Goal: Transaction & Acquisition: Obtain resource

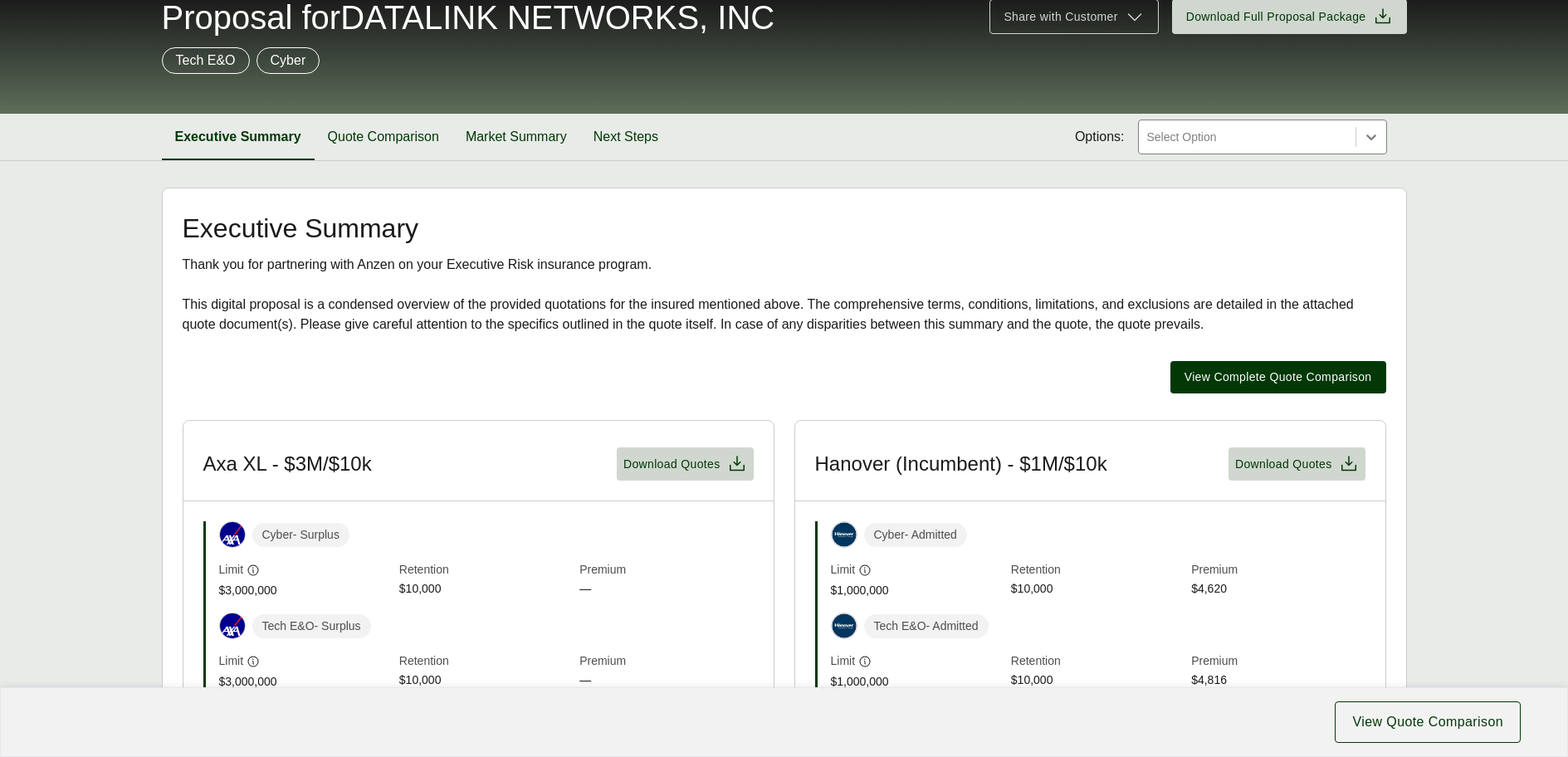
scroll to position [239, 0]
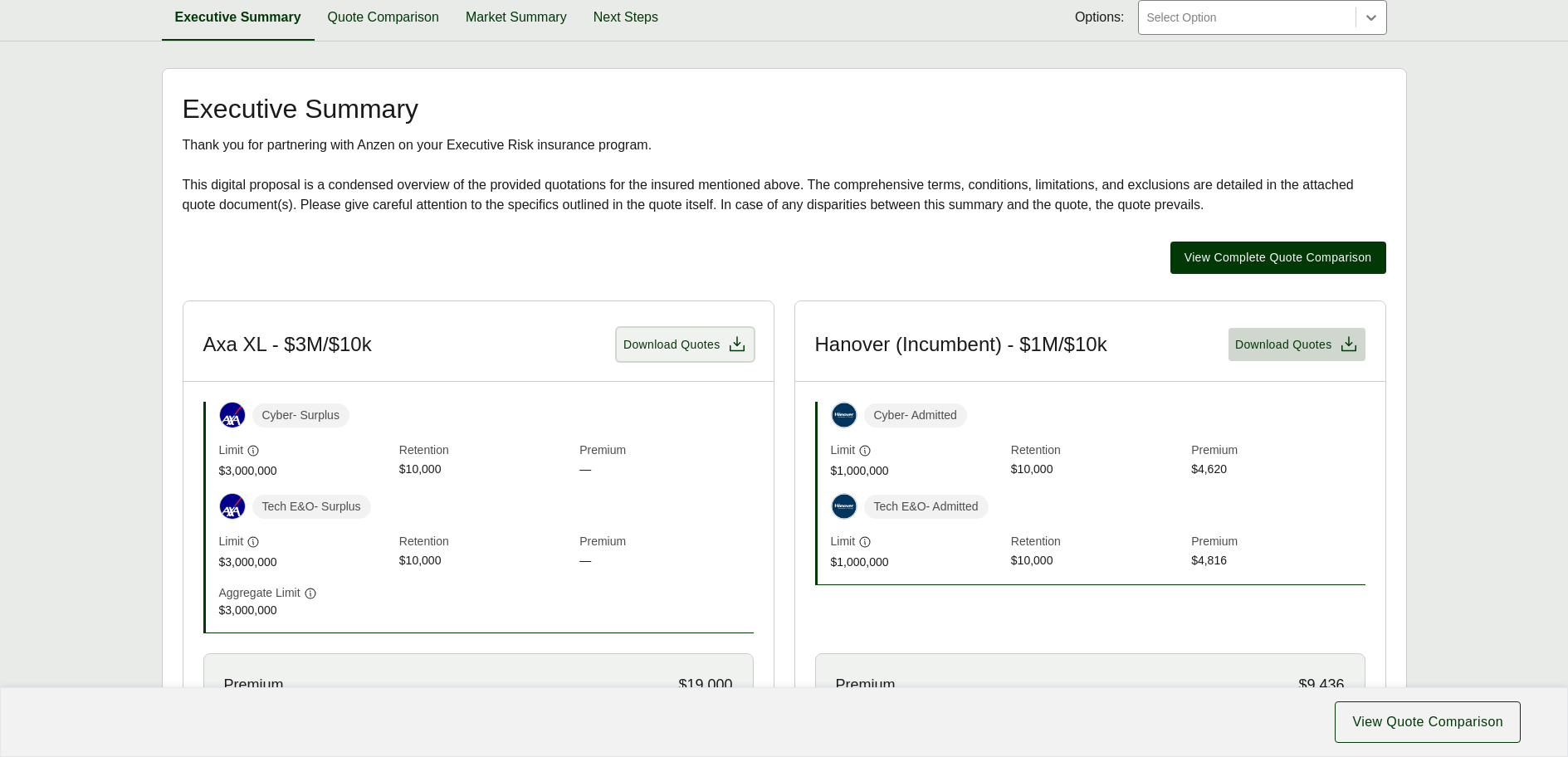
click at [705, 355] on button "Download Quotes" at bounding box center [685, 344] width 137 height 34
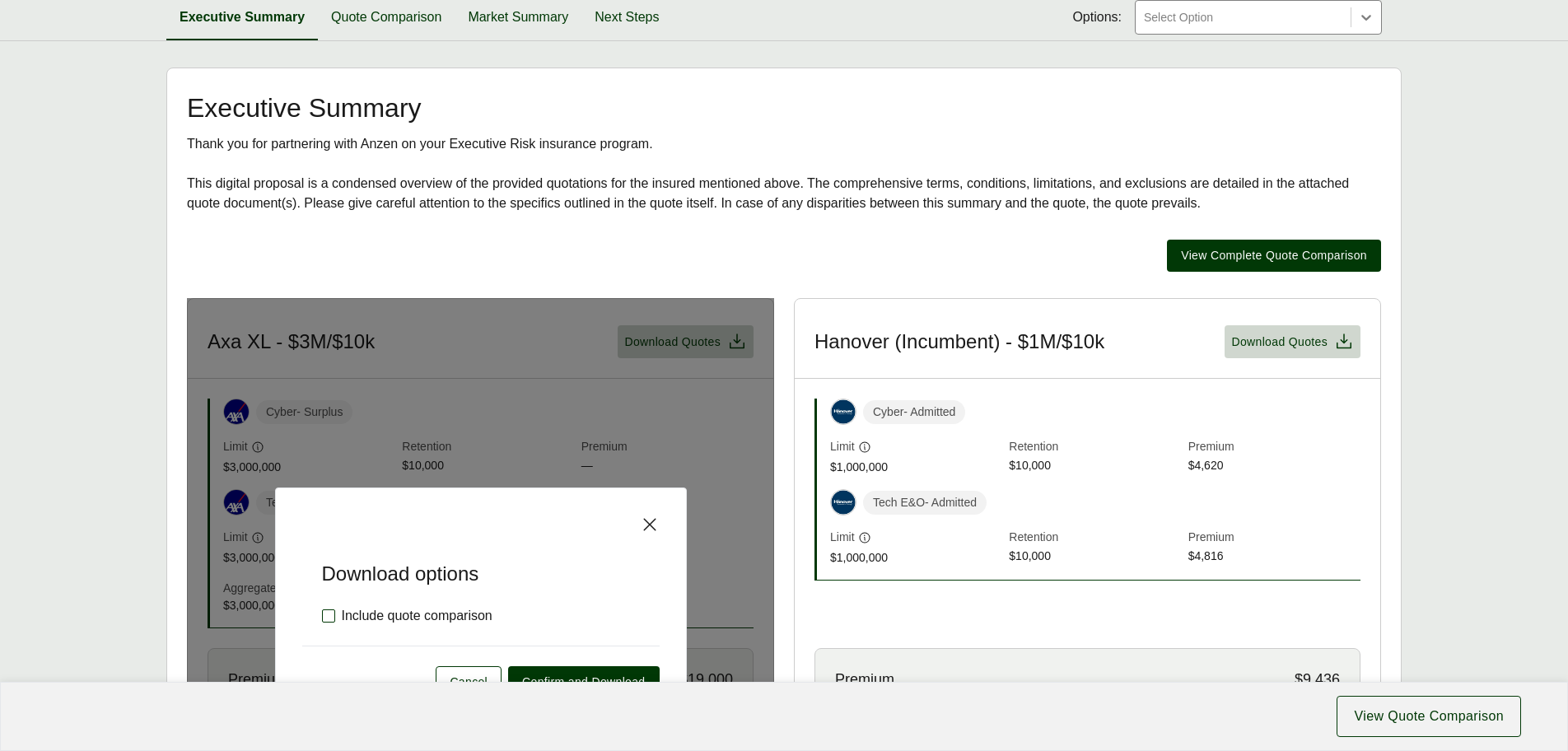
click at [326, 617] on label "Include quote comparison" at bounding box center [407, 615] width 171 height 20
click at [589, 672] on span "Confirm and Download" at bounding box center [583, 682] width 123 height 17
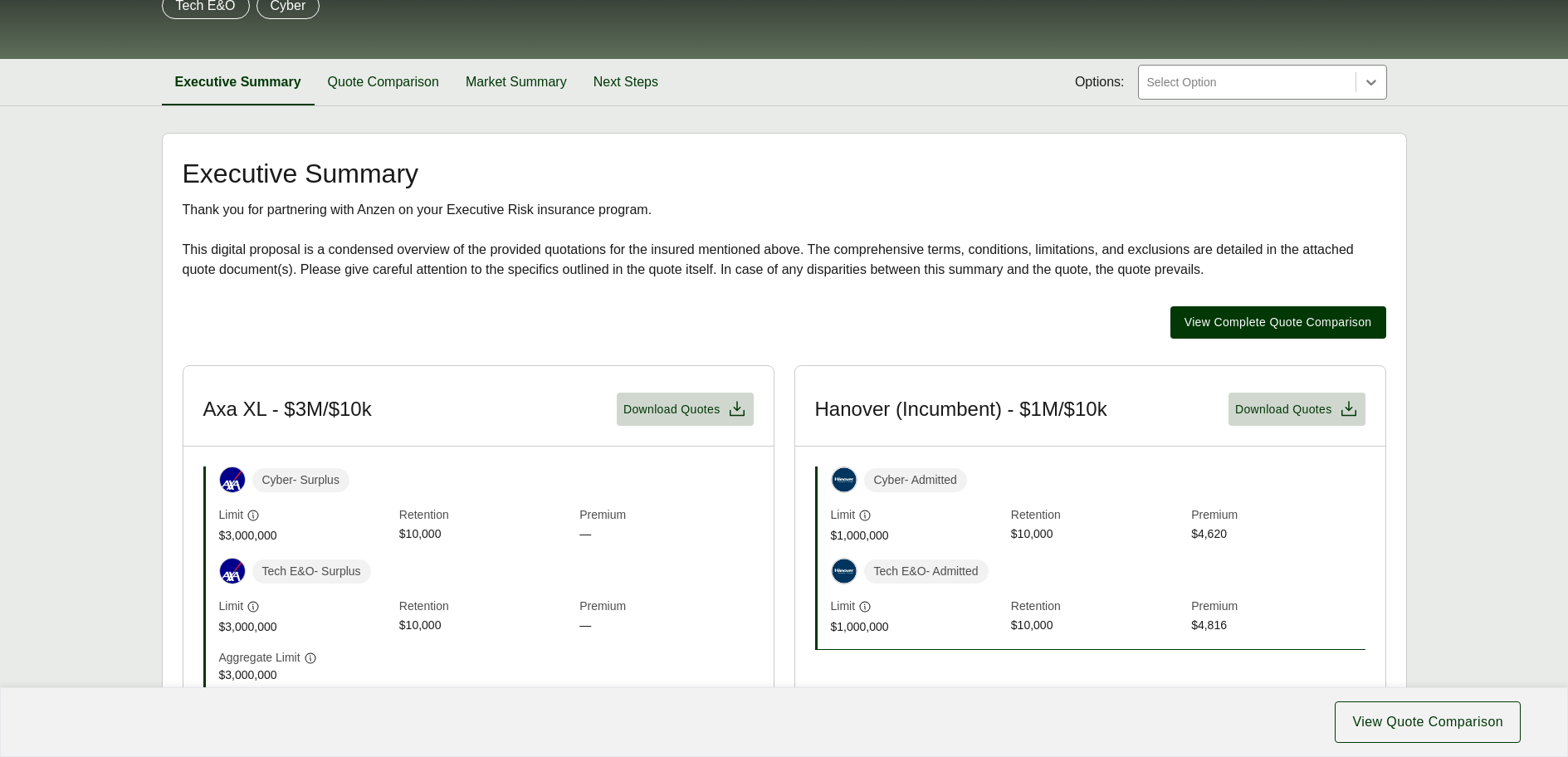
scroll to position [0, 0]
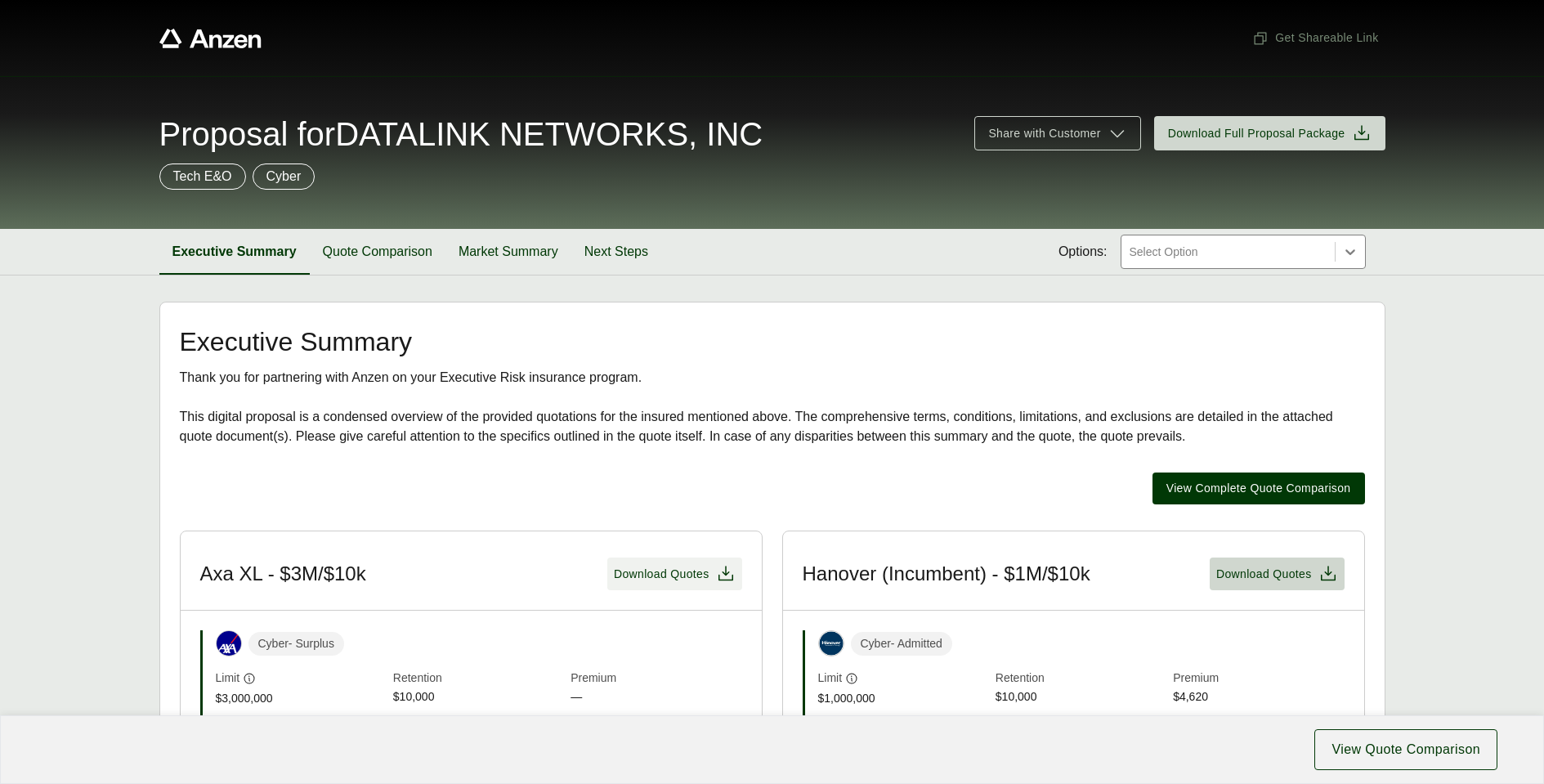
click at [662, 572] on span "Download Quotes" at bounding box center [661, 574] width 96 height 17
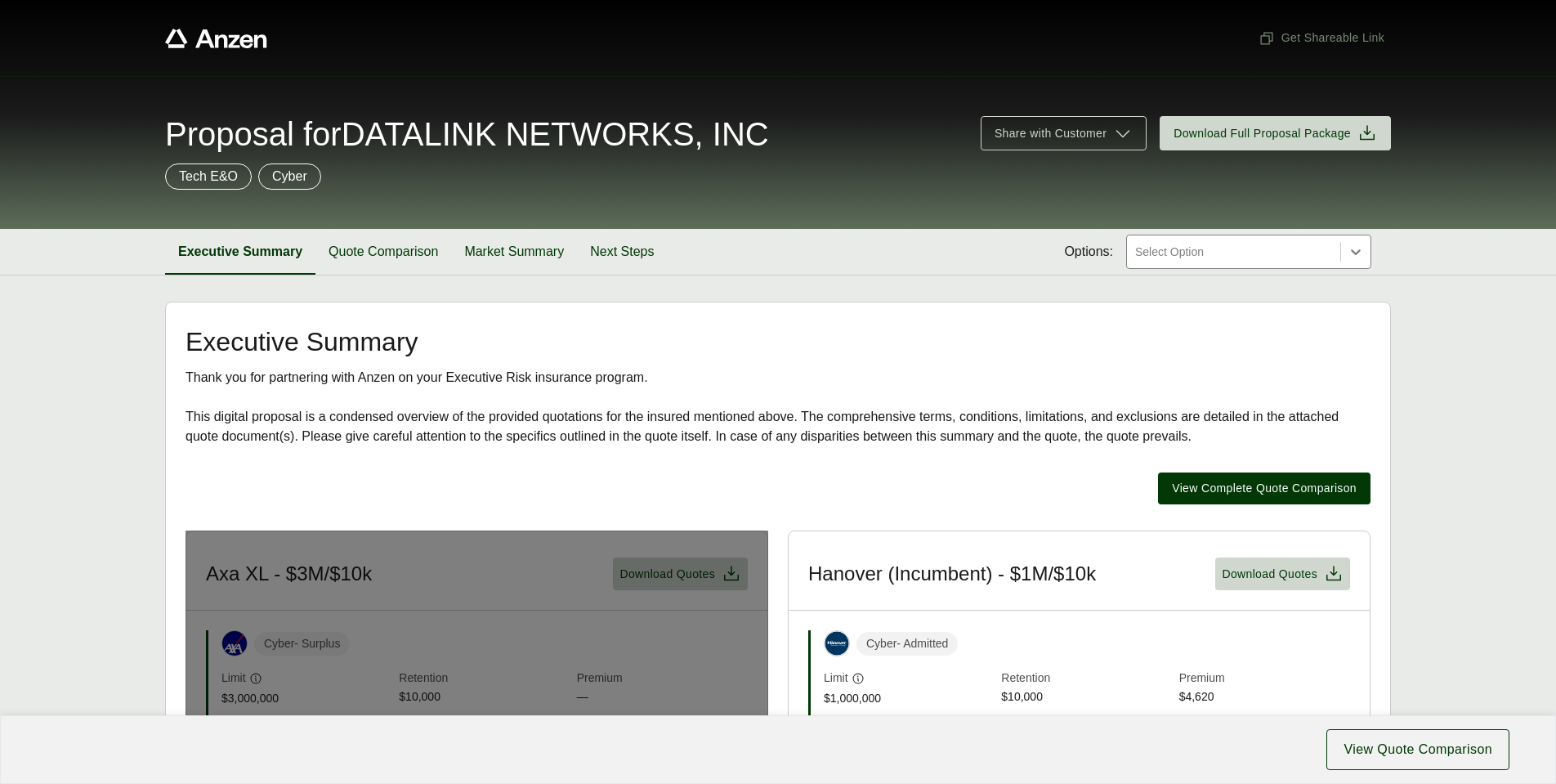
click at [851, 343] on h2 "Executive Summary" at bounding box center [778, 342] width 1186 height 27
click at [785, 338] on h2 "Executive Summary" at bounding box center [778, 342] width 1186 height 27
click at [754, 349] on h2 "Executive Summary" at bounding box center [778, 342] width 1186 height 27
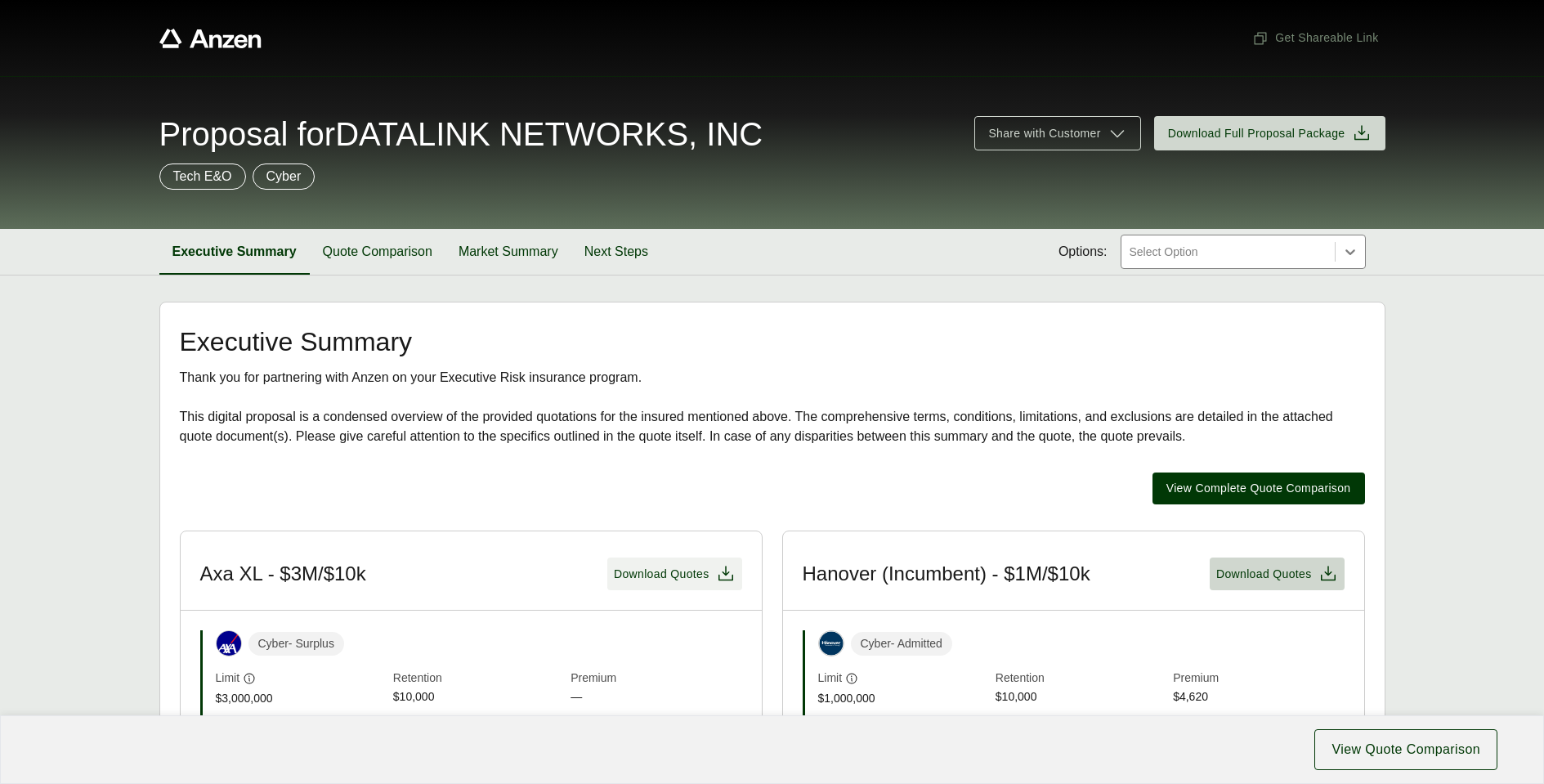
click at [648, 582] on span "Download Quotes" at bounding box center [661, 574] width 96 height 17
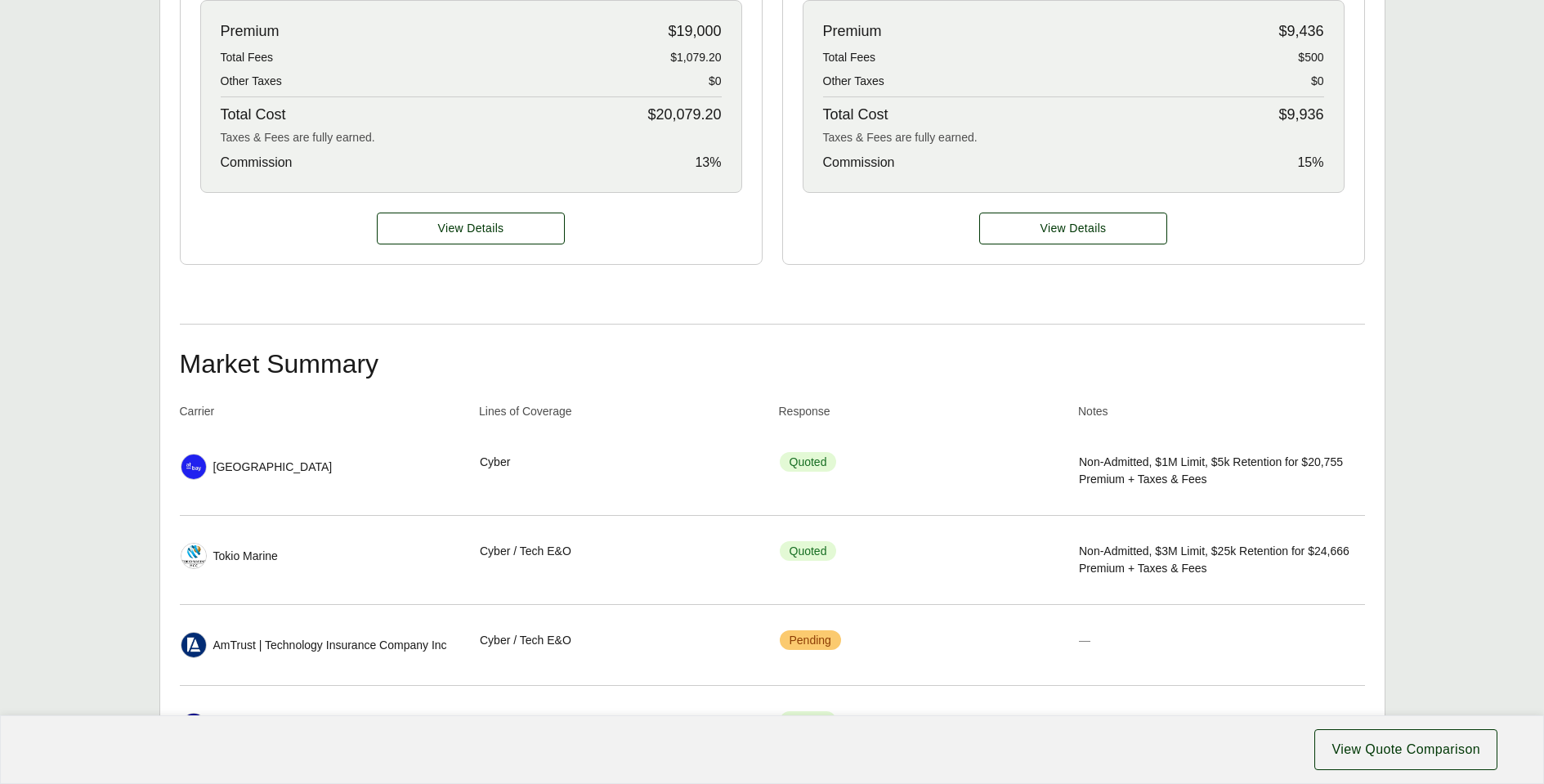
scroll to position [610, 0]
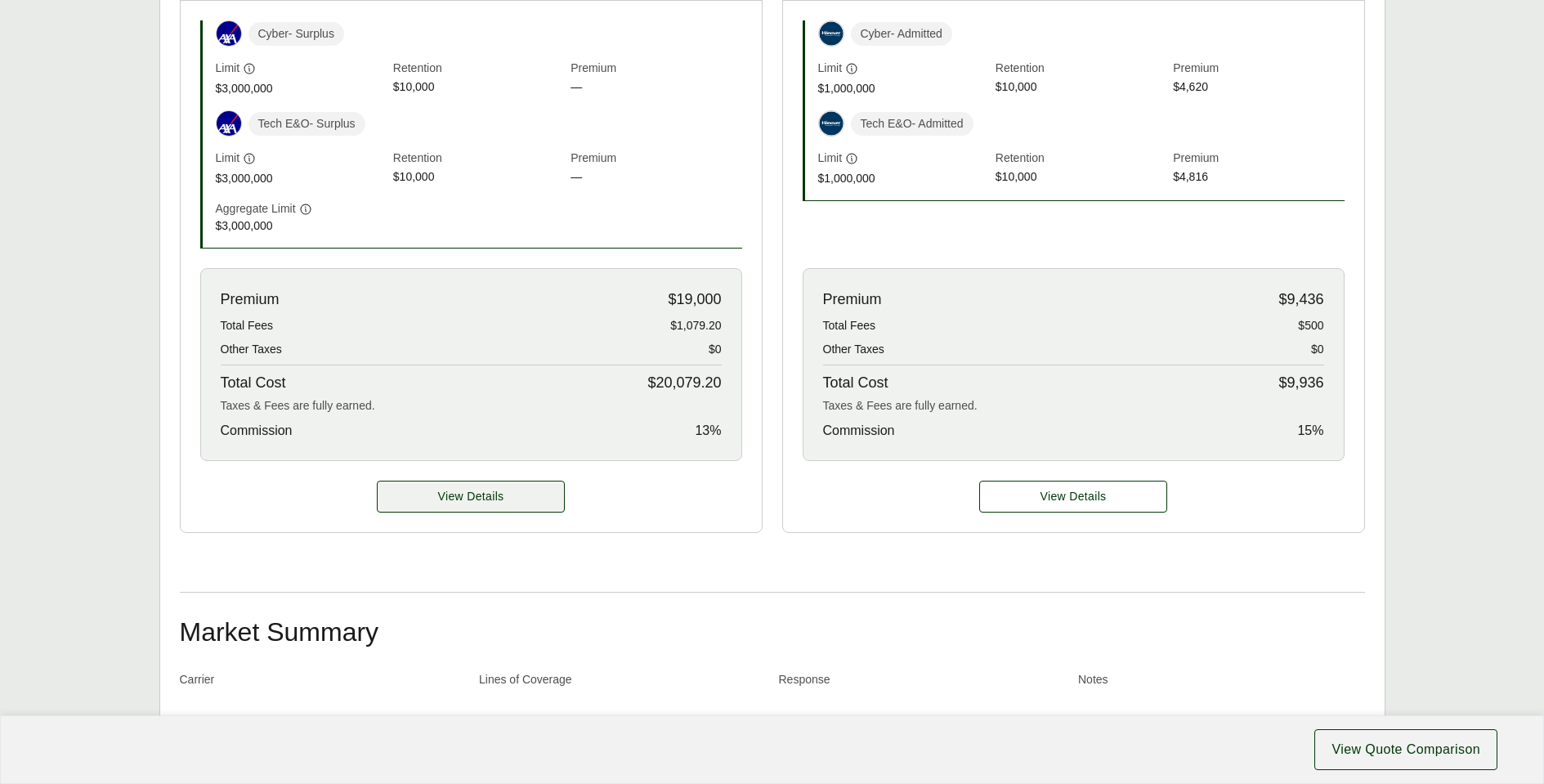
click at [482, 503] on span "View Details" at bounding box center [472, 496] width 66 height 17
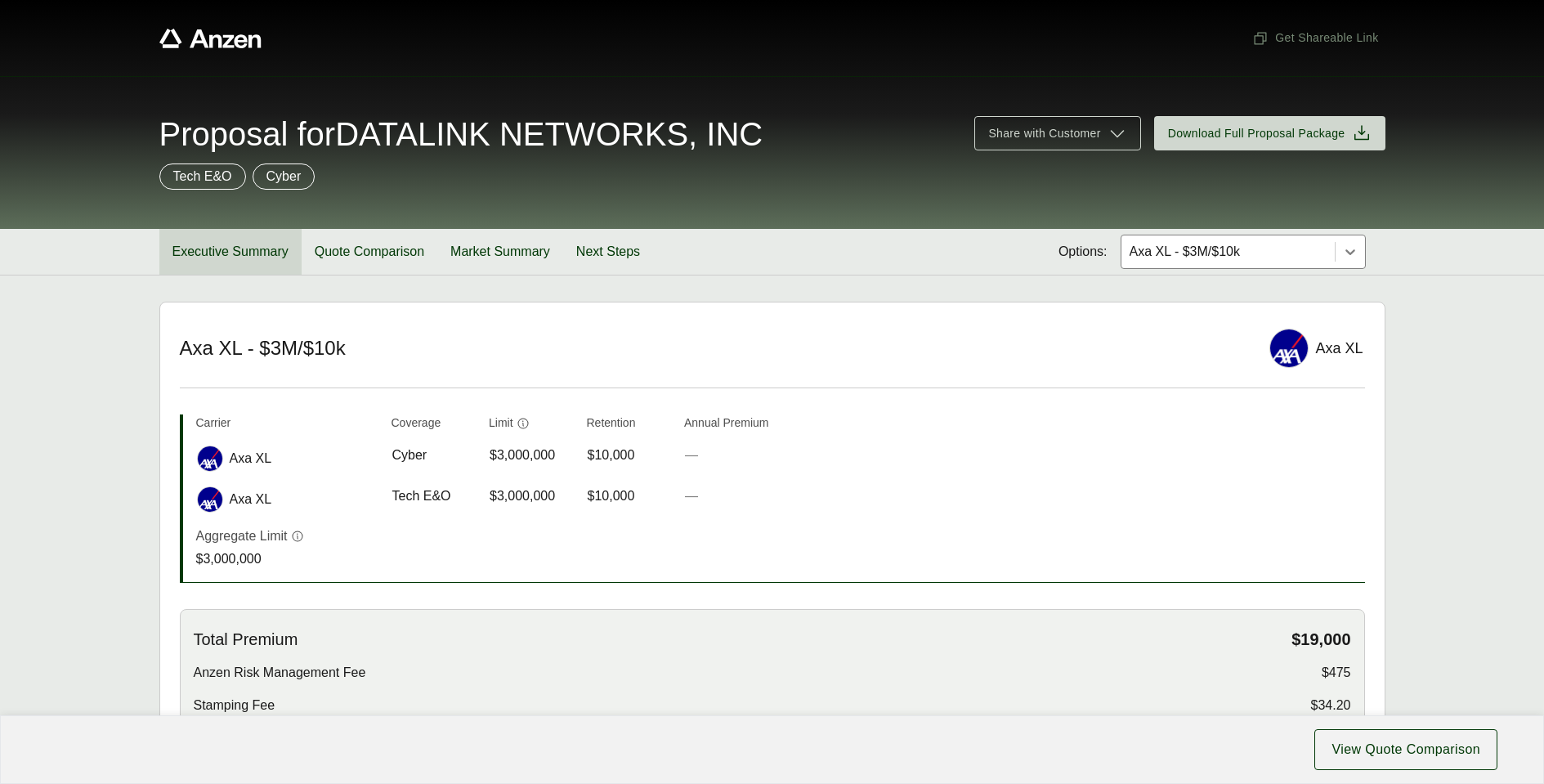
click at [213, 257] on button "Executive Summary" at bounding box center [230, 252] width 142 height 45
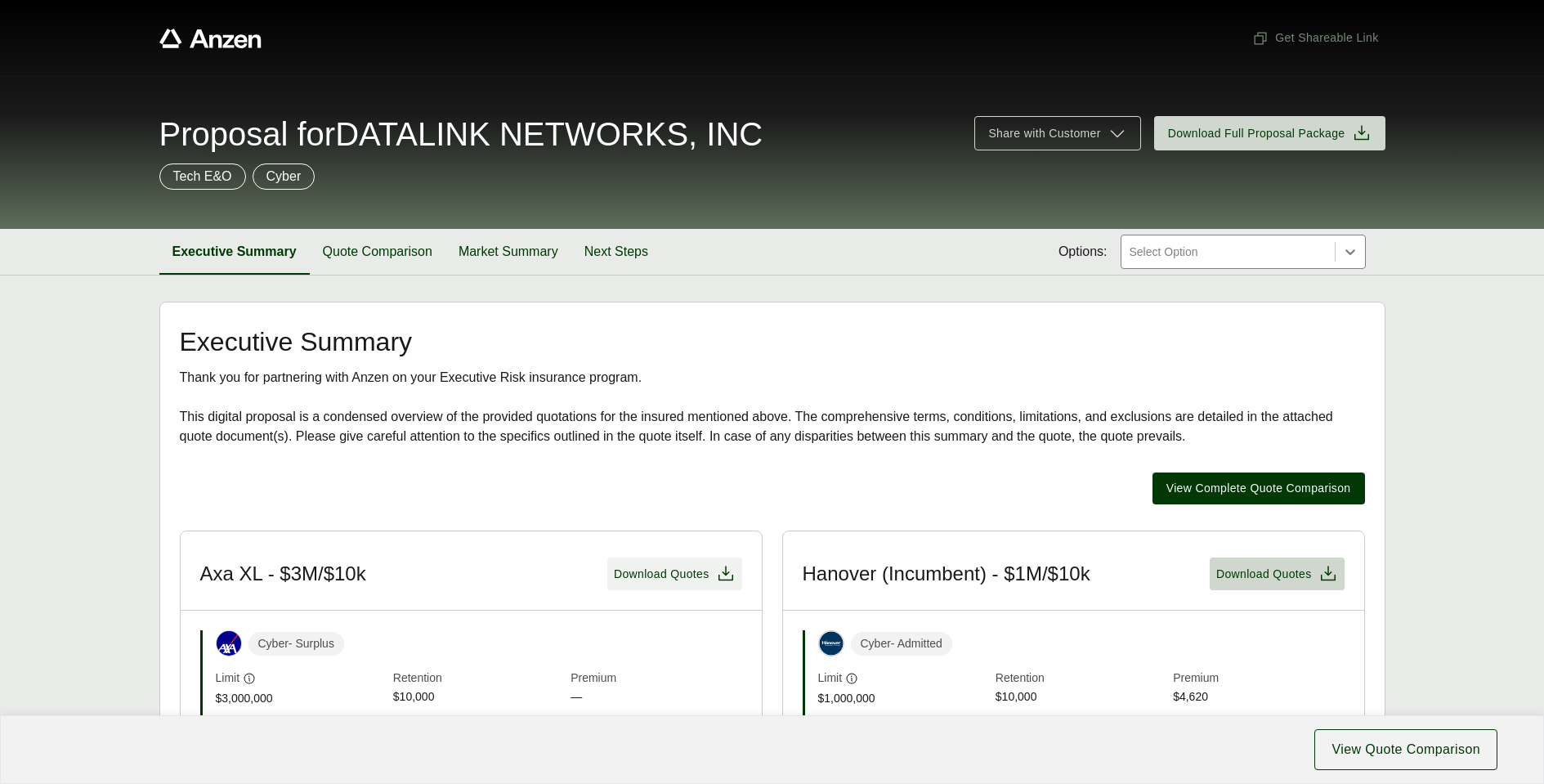
click at [660, 581] on span "Download Quotes" at bounding box center [661, 574] width 96 height 17
click at [649, 569] on span "Download Quotes" at bounding box center [661, 574] width 96 height 17
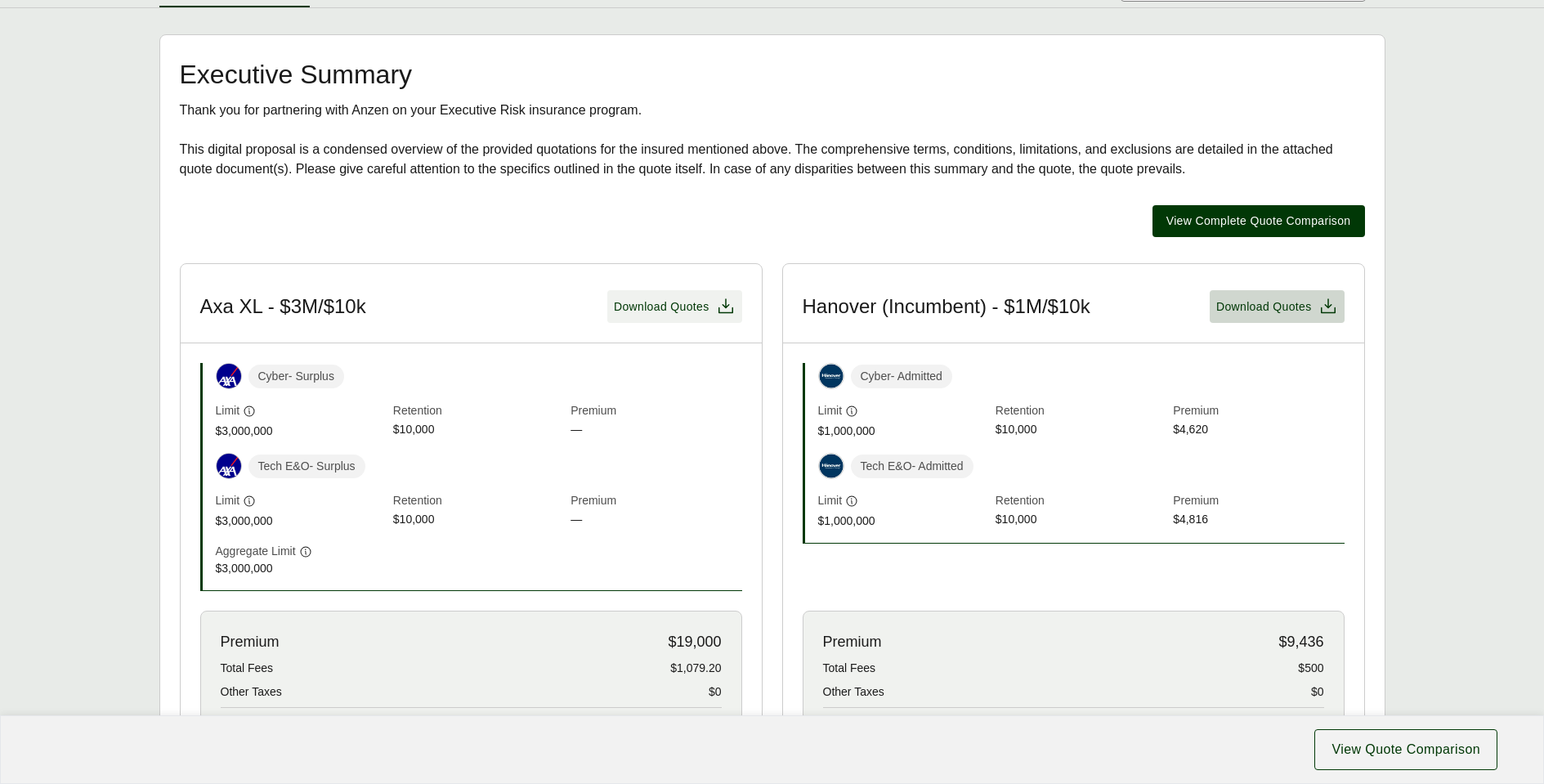
click at [678, 298] on span "Download Quotes" at bounding box center [661, 307] width 96 height 17
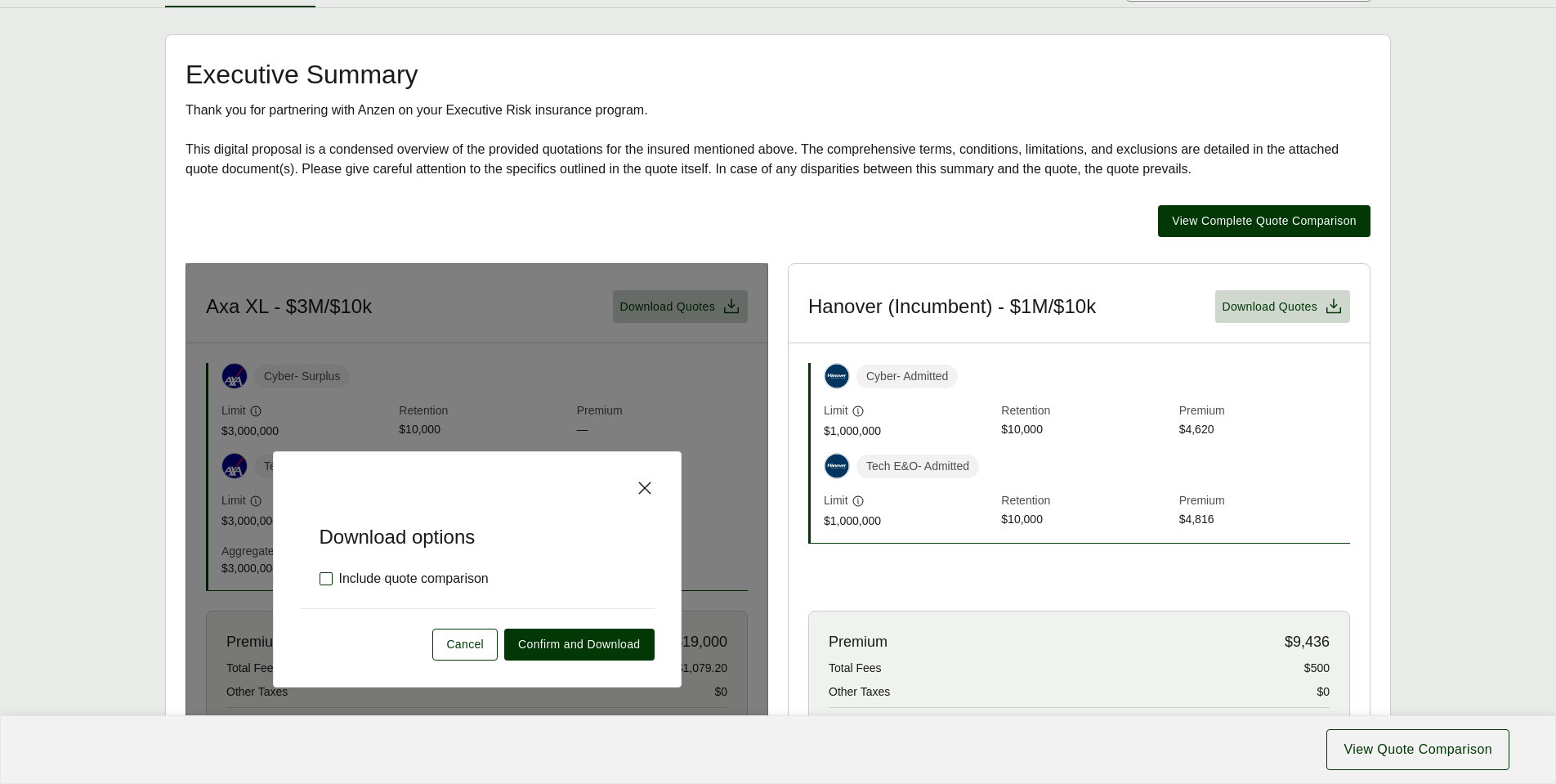
click at [321, 581] on label "Include quote comparison" at bounding box center [403, 579] width 170 height 20
click at [584, 648] on span "Confirm and Download" at bounding box center [579, 645] width 122 height 17
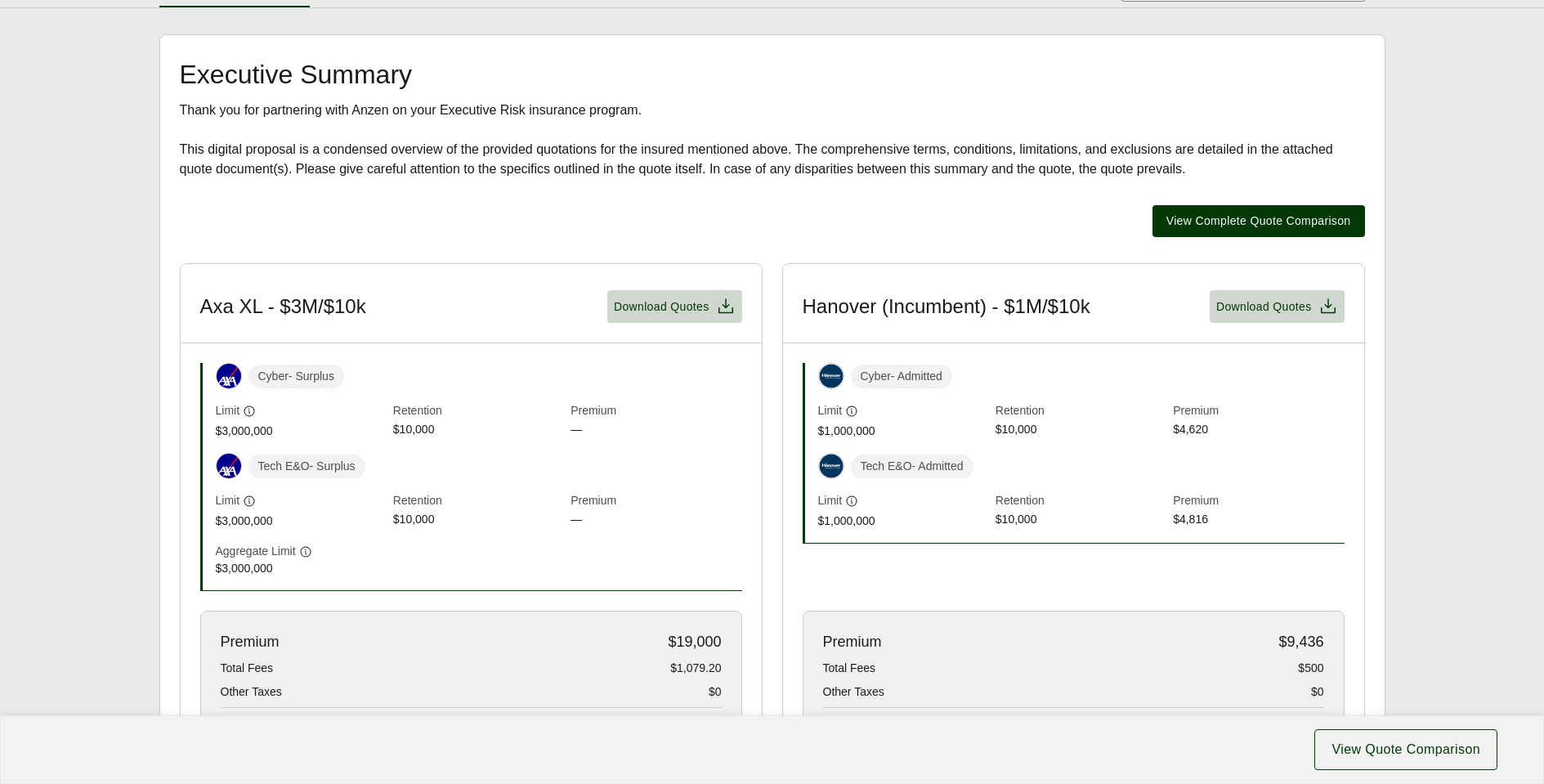
scroll to position [0, 0]
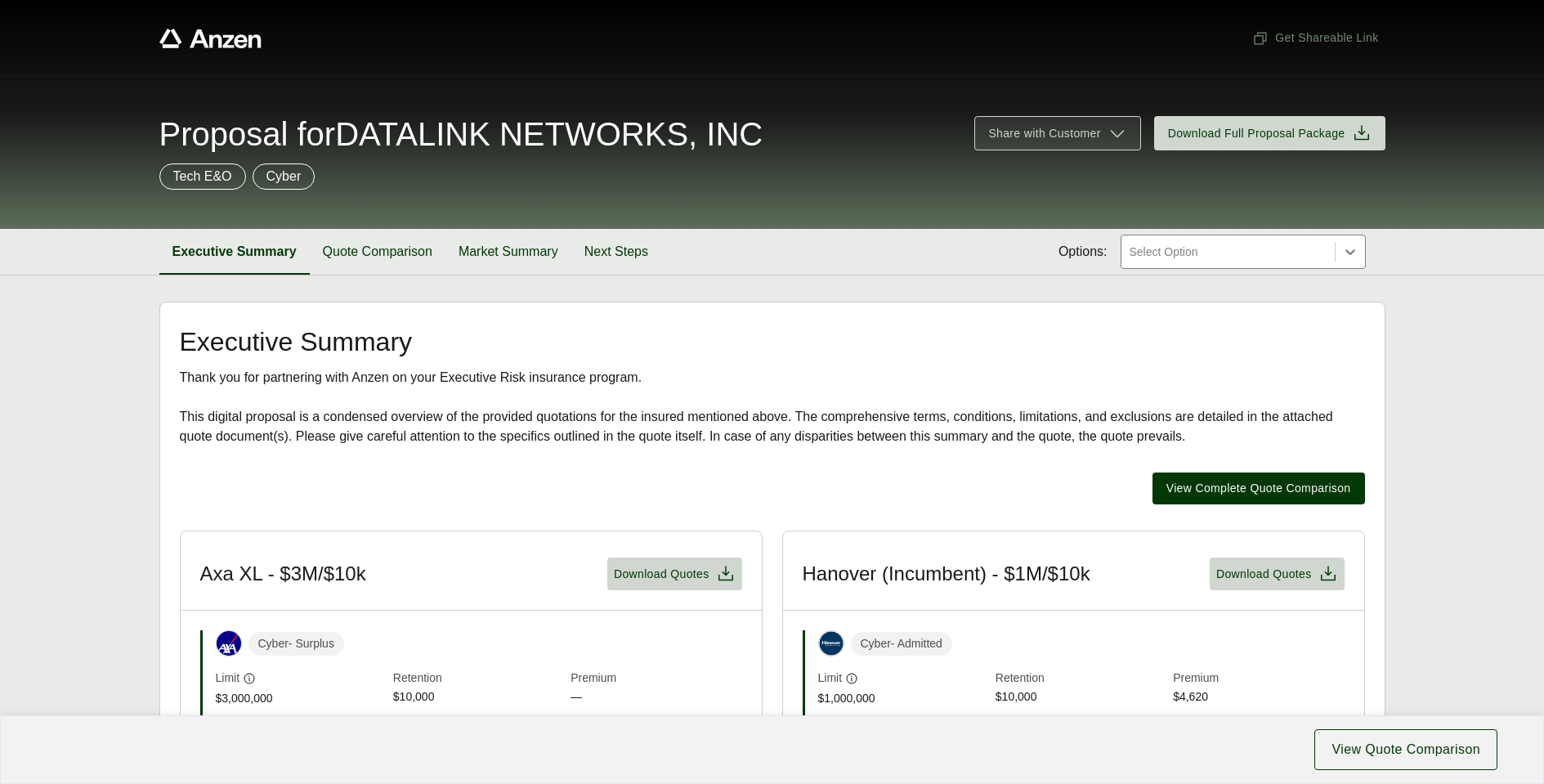
click at [1059, 140] on span "Share with Customer" at bounding box center [1045, 134] width 112 height 17
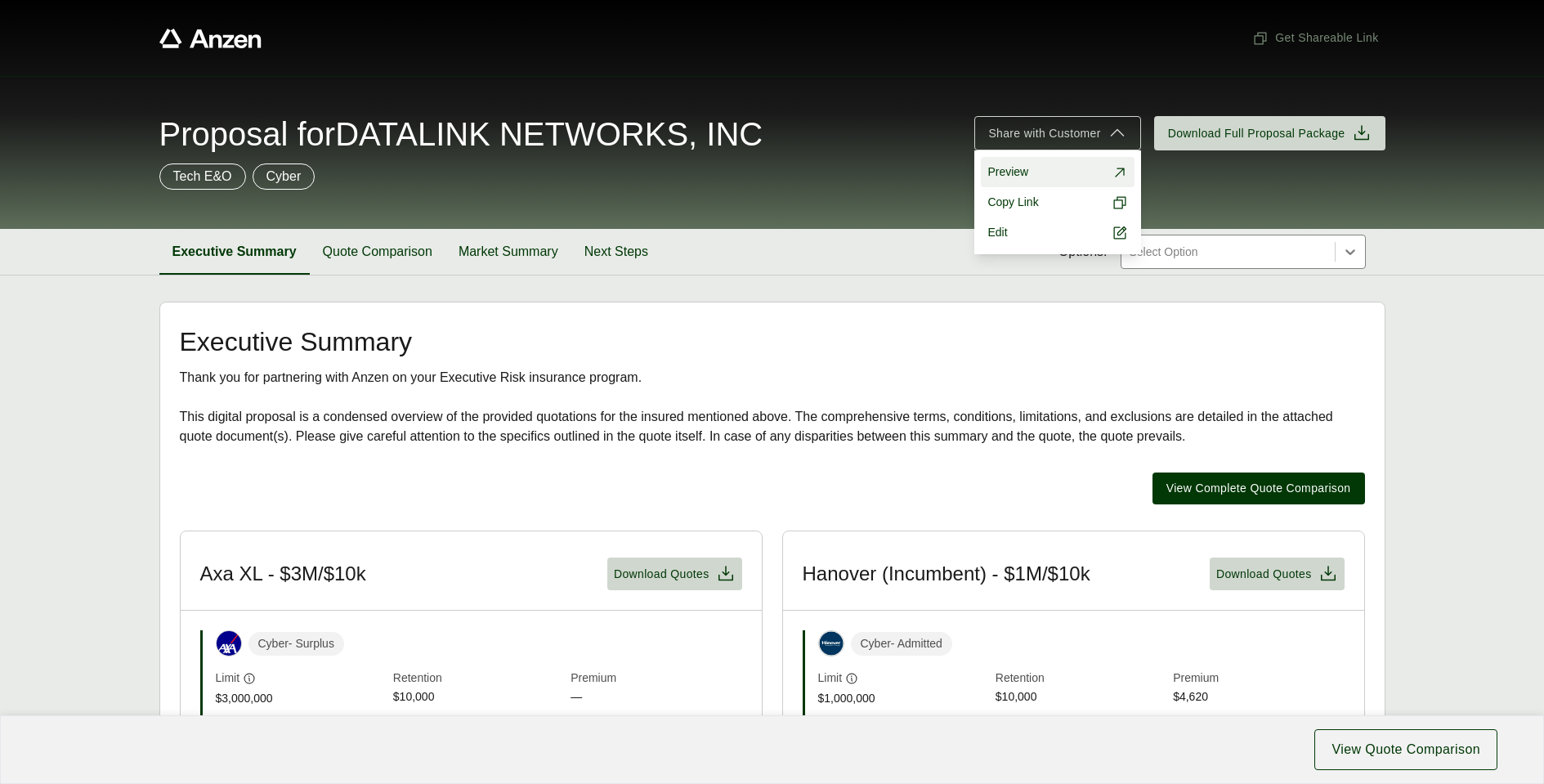
click at [1058, 182] on link "Preview" at bounding box center [1057, 172] width 153 height 30
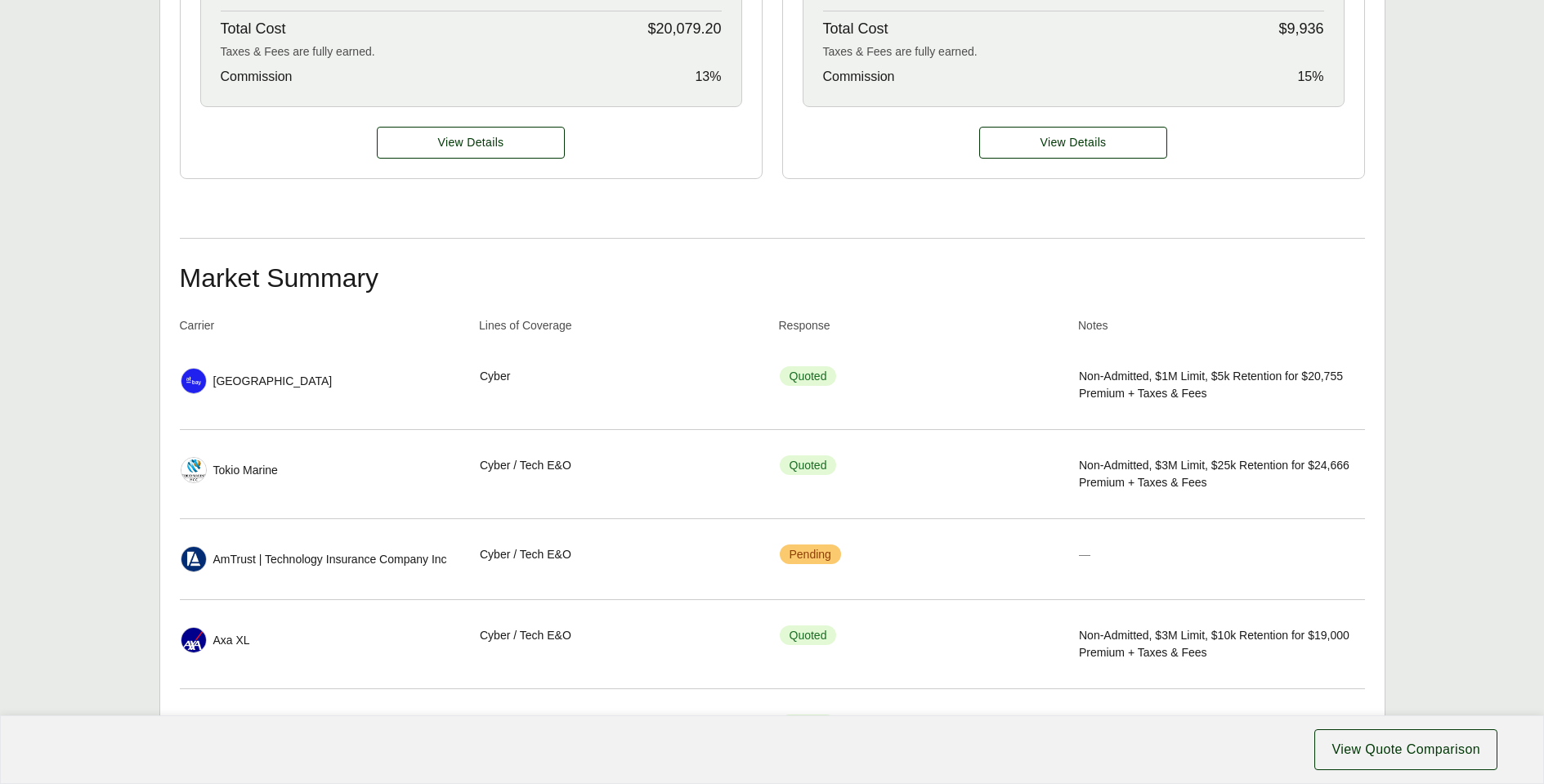
scroll to position [211, 0]
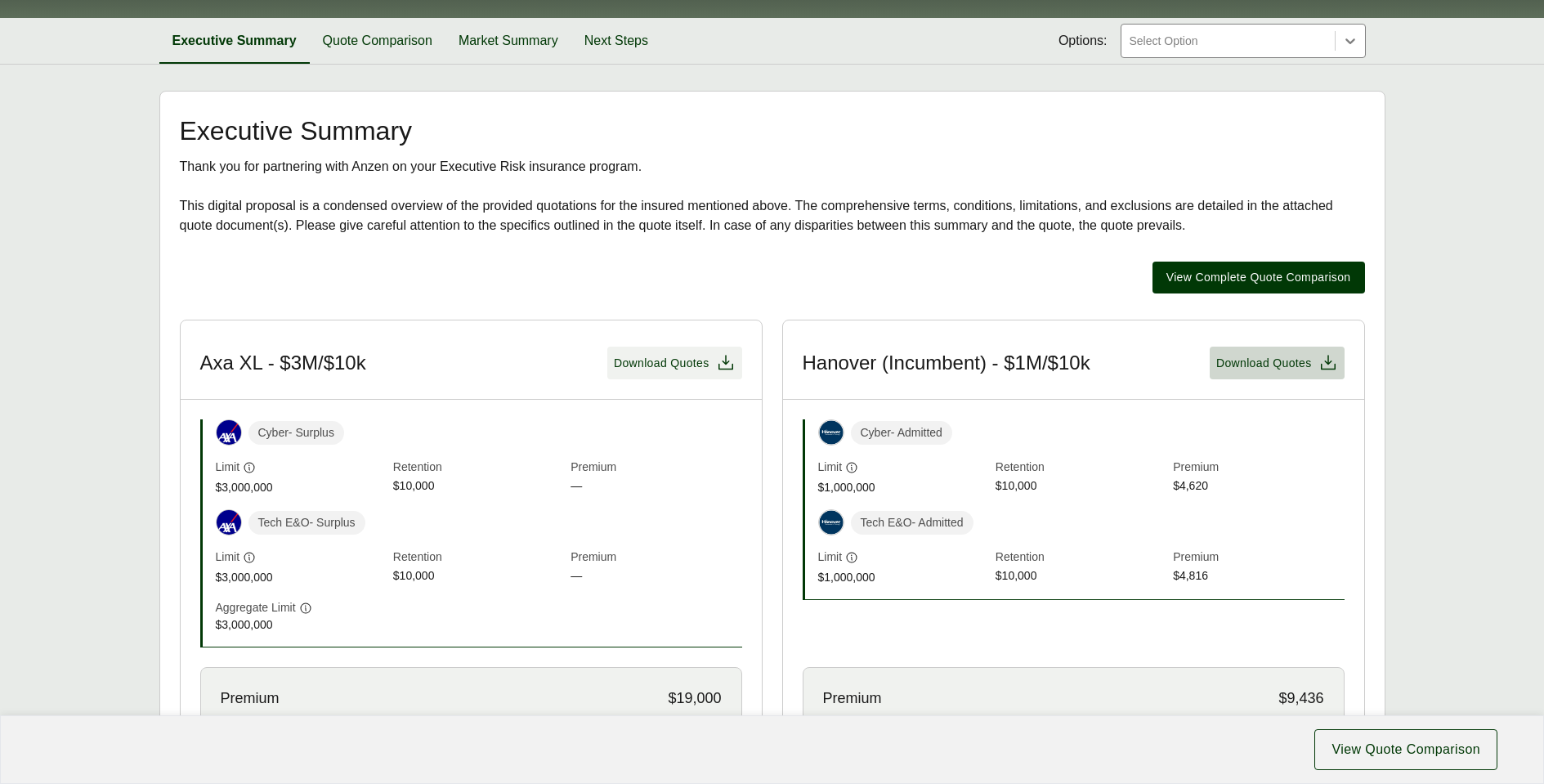
click at [679, 363] on span "Download Quotes" at bounding box center [661, 364] width 96 height 17
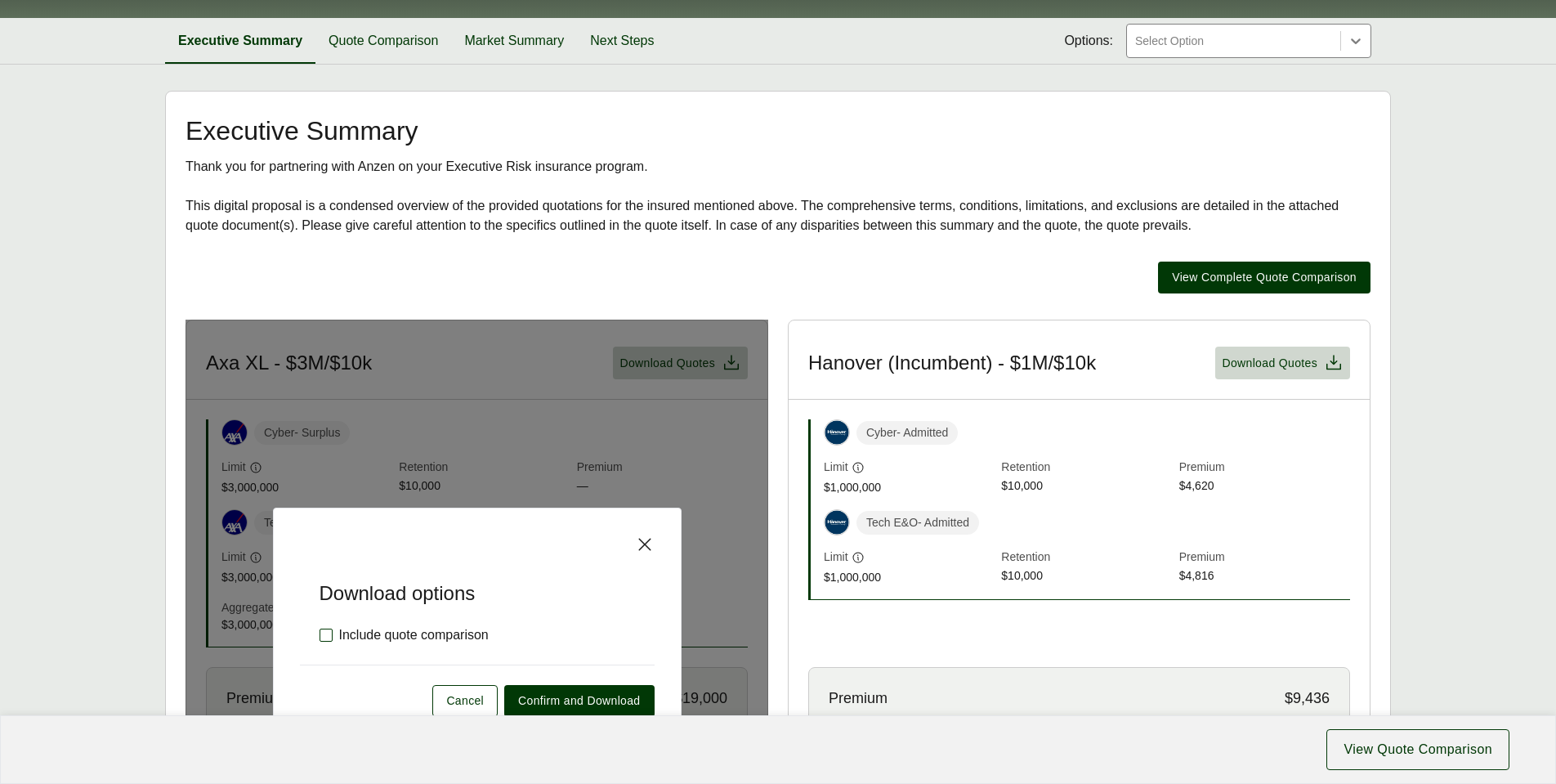
click at [324, 630] on label "Include quote comparison" at bounding box center [403, 634] width 170 height 20
click at [608, 700] on span "Confirm and Download" at bounding box center [579, 701] width 122 height 17
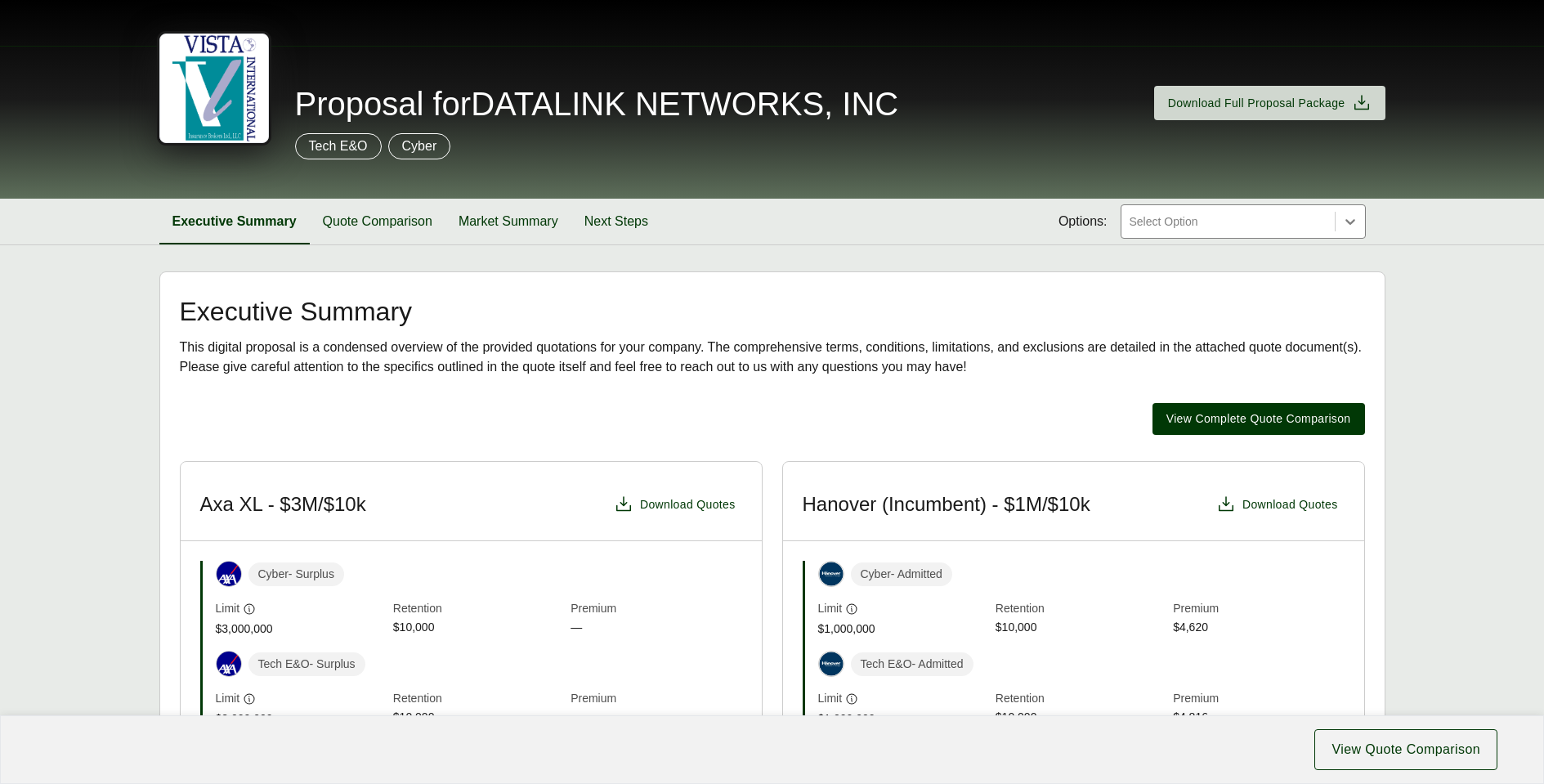
scroll to position [27, 0]
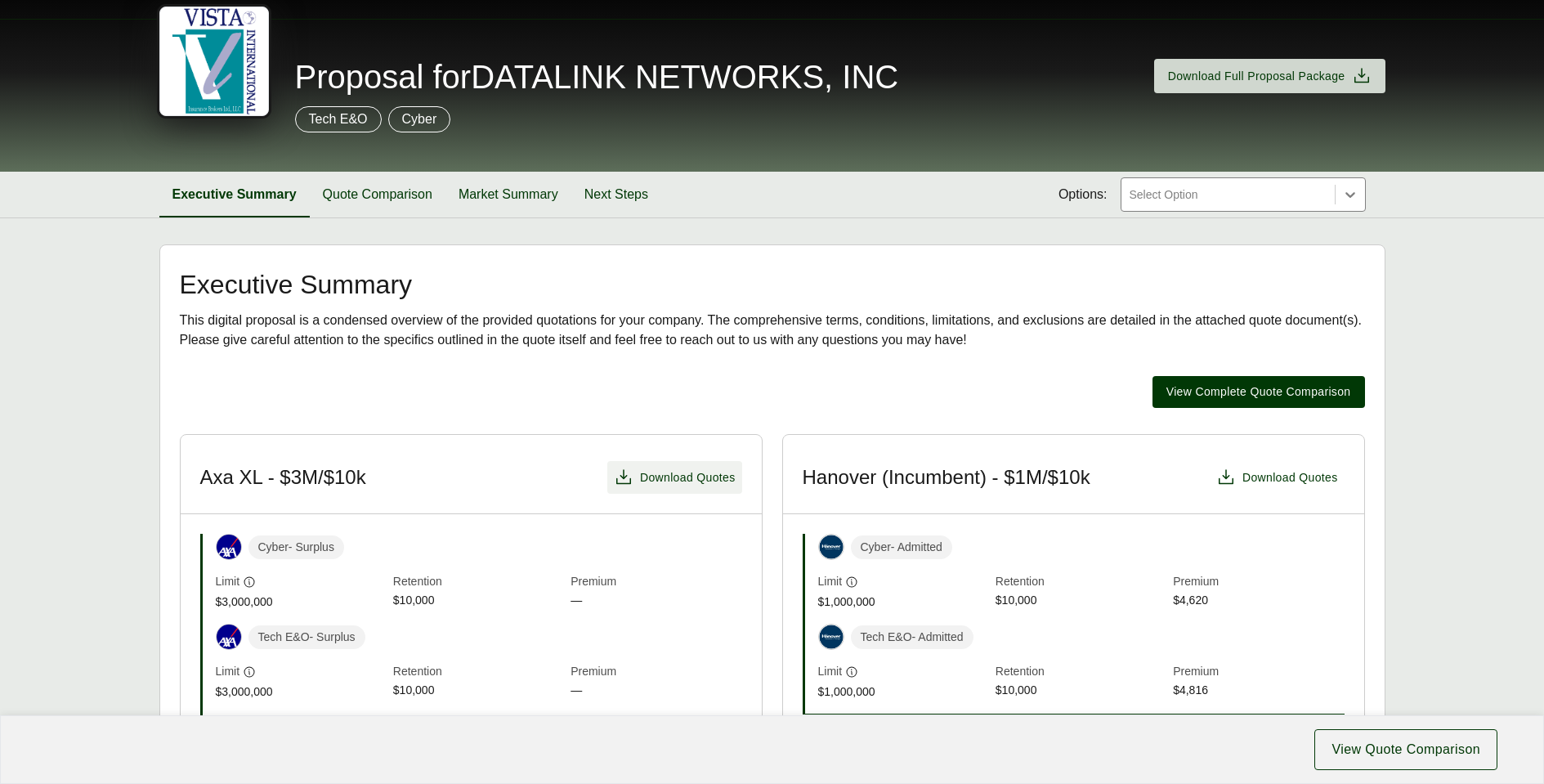
click at [677, 482] on span "Download Quotes" at bounding box center [688, 477] width 96 height 17
click at [1208, 389] on span "View Complete Quote Comparison" at bounding box center [1259, 392] width 185 height 17
